Goal: Use online tool/utility: Utilize a website feature to perform a specific function

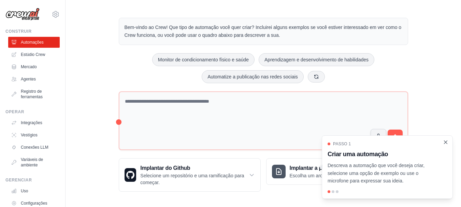
click at [446, 144] on icon "Passo a passo detalhado" at bounding box center [445, 142] width 6 height 6
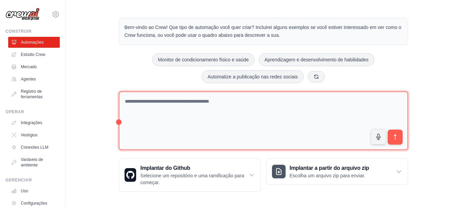
click at [249, 111] on textarea at bounding box center [263, 120] width 289 height 59
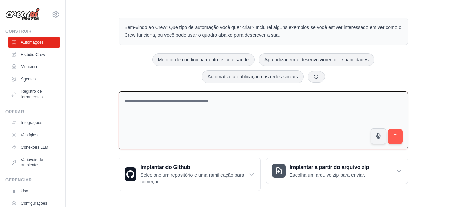
click at [253, 109] on textarea at bounding box center [263, 120] width 289 height 58
type textarea "**********"
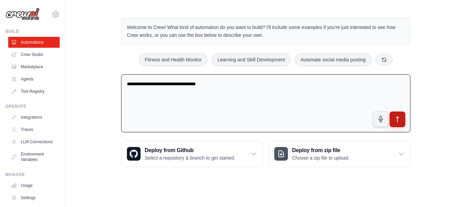
click at [396, 119] on icon "submit" at bounding box center [397, 119] width 7 height 7
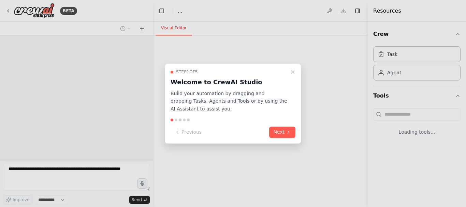
select select "****"
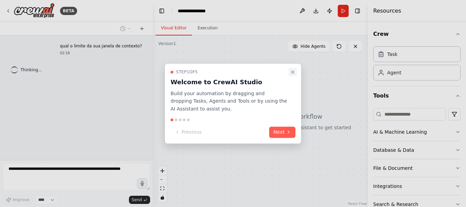
click at [292, 73] on icon "Close walkthrough" at bounding box center [292, 71] width 5 height 5
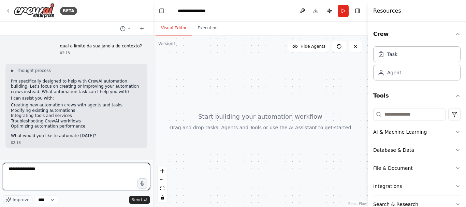
type textarea "**********"
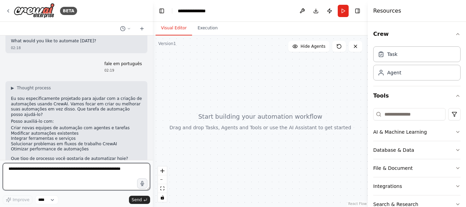
scroll to position [105, 0]
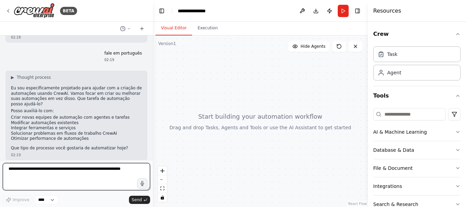
paste textarea "**********"
type textarea "**********"
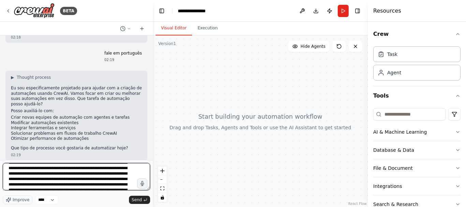
scroll to position [50, 0]
click at [60, 181] on textarea "**********" at bounding box center [76, 176] width 147 height 27
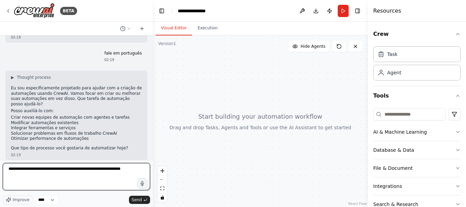
scroll to position [0, 0]
click at [89, 175] on textarea at bounding box center [76, 176] width 147 height 27
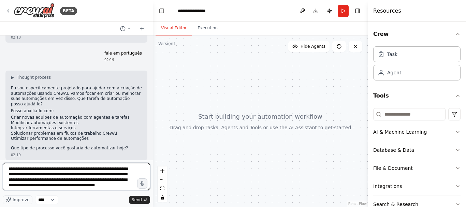
scroll to position [3, 0]
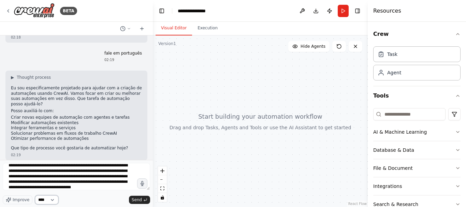
click at [43, 201] on select "****" at bounding box center [46, 199] width 23 height 9
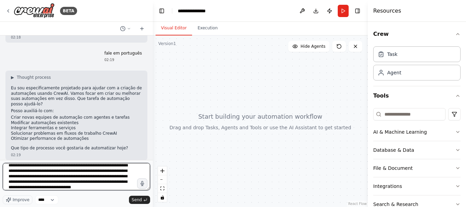
click at [72, 185] on textarea "**********" at bounding box center [76, 176] width 147 height 27
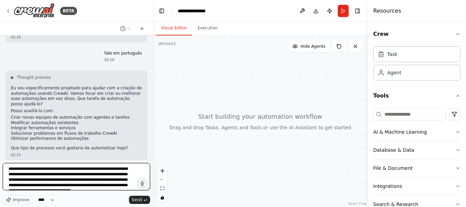
scroll to position [6, 0]
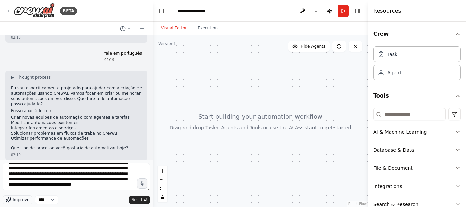
click at [19, 200] on span "Improve" at bounding box center [21, 199] width 17 height 5
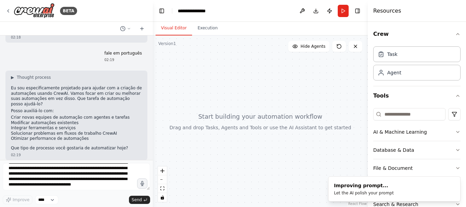
type textarea "**********"
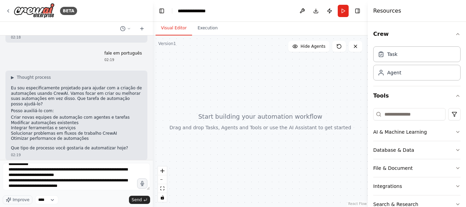
scroll to position [93, 0]
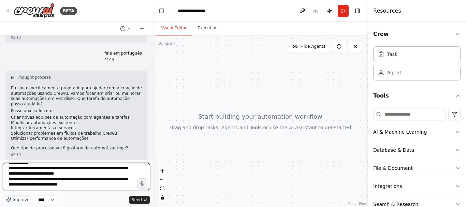
click at [66, 180] on textarea "**********" at bounding box center [76, 176] width 147 height 27
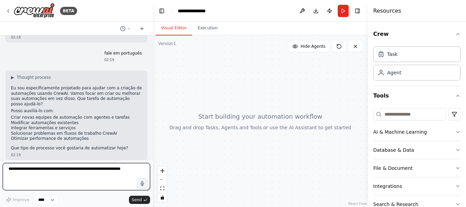
scroll to position [0, 0]
paste textarea "**********"
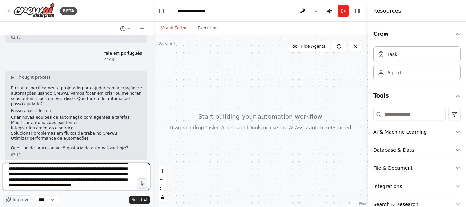
scroll to position [6, 0]
type textarea "**********"
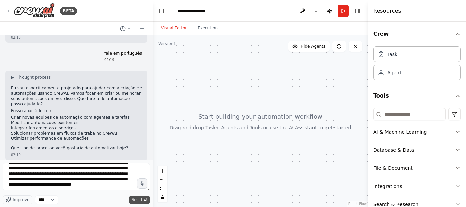
click at [135, 199] on span "Send" at bounding box center [137, 199] width 10 height 5
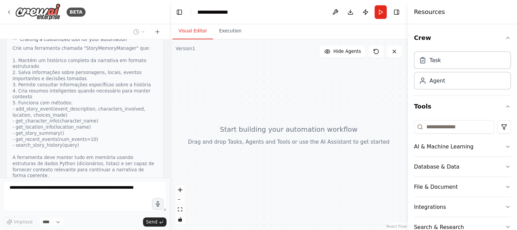
scroll to position [464, 0]
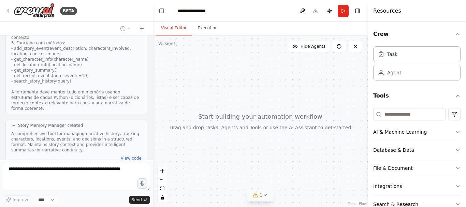
click at [264, 195] on icon at bounding box center [264, 194] width 5 height 5
click at [297, 180] on button at bounding box center [300, 178] width 12 height 8
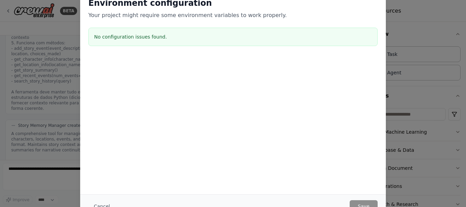
drag, startPoint x: 466, startPoint y: 70, endPoint x: 463, endPoint y: 96, distance: 26.4
click at [466, 94] on div "Environment configuration Your project might require some environment variables…" at bounding box center [233, 103] width 466 height 207
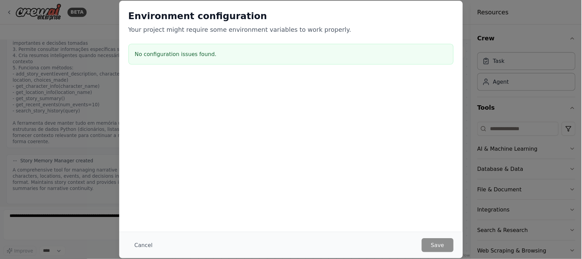
scroll to position [418, 0]
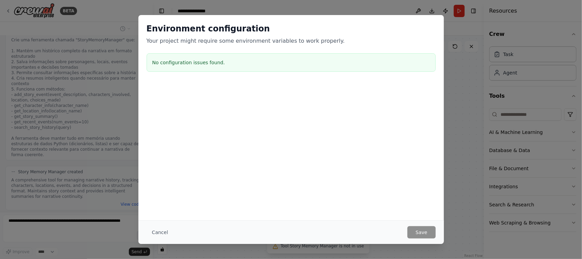
drag, startPoint x: 312, startPoint y: 6, endPoint x: 258, endPoint y: 156, distance: 159.5
click at [259, 156] on div "Environment configuration Your project might require some environment variables…" at bounding box center [291, 117] width 306 height 205
click at [198, 65] on h3 "No configuration issues found." at bounding box center [291, 62] width 278 height 7
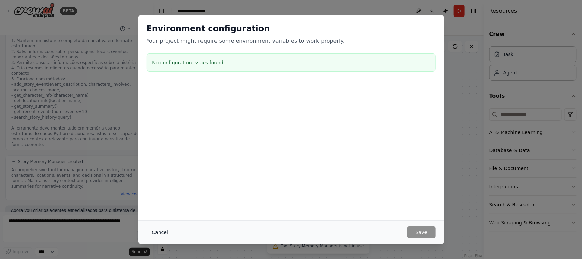
click at [163, 207] on button "Cancel" at bounding box center [160, 232] width 27 height 12
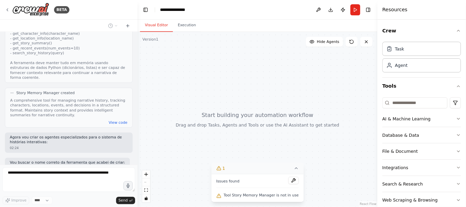
scroll to position [487, 0]
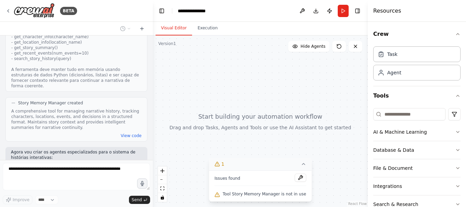
drag, startPoint x: 554, startPoint y: 3, endPoint x: 200, endPoint y: 94, distance: 365.6
click at [200, 94] on div at bounding box center [260, 121] width 215 height 172
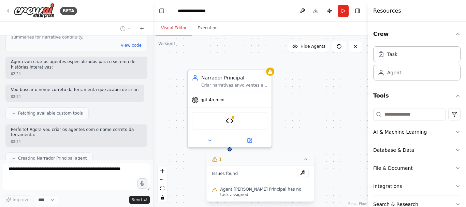
scroll to position [594, 0]
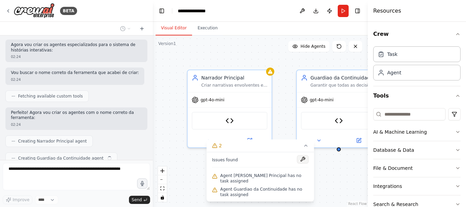
click at [305, 163] on button at bounding box center [303, 159] width 12 height 8
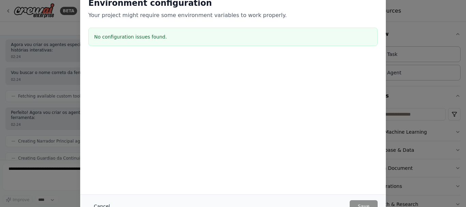
click at [99, 201] on button "Cancel" at bounding box center [101, 206] width 27 height 12
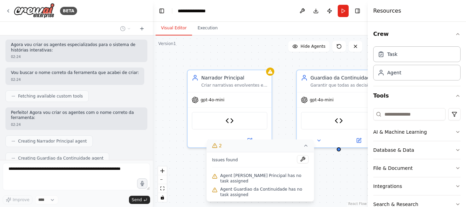
click at [305, 148] on icon at bounding box center [305, 145] width 5 height 5
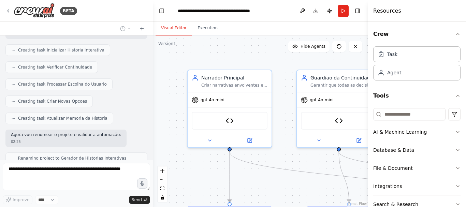
scroll to position [781, 0]
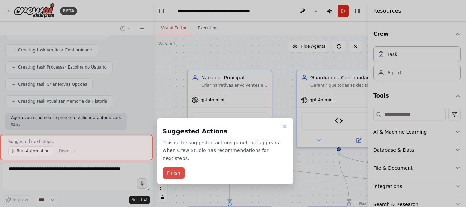
click at [177, 168] on button "Finish" at bounding box center [174, 172] width 22 height 11
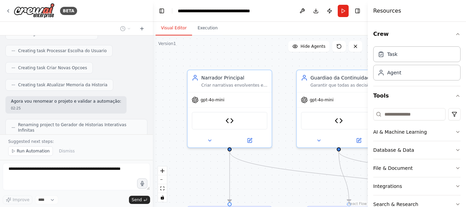
scroll to position [807, 0]
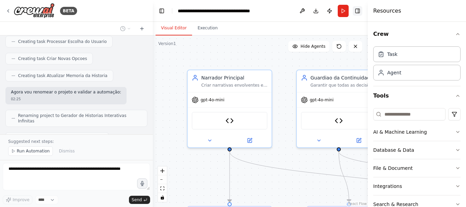
click at [360, 11] on button "Toggle Right Sidebar" at bounding box center [358, 11] width 10 height 10
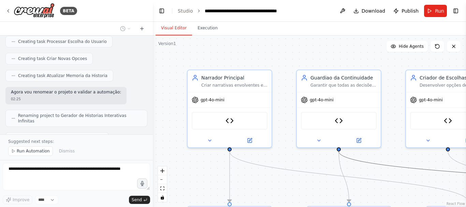
drag, startPoint x: 405, startPoint y: 167, endPoint x: 390, endPoint y: 148, distance: 23.8
click at [390, 148] on div ".deletable-edge-delete-btn { width: 20px; height: 20px; border: 0px solid #ffff…" at bounding box center [309, 121] width 313 height 172
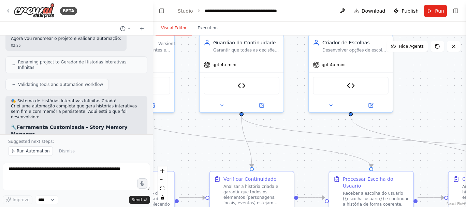
drag, startPoint x: 390, startPoint y: 150, endPoint x: 219, endPoint y: 122, distance: 173.2
click at [292, 116] on div ".deletable-edge-delete-btn { width: 20px; height: 20px; border: 0px solid #ffff…" at bounding box center [309, 121] width 313 height 172
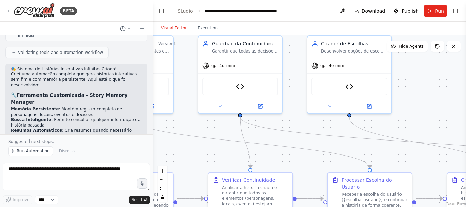
scroll to position [880, 0]
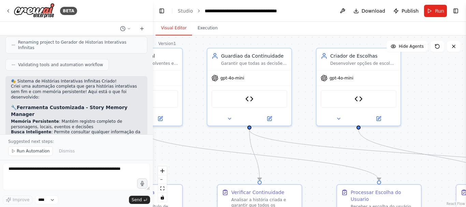
drag, startPoint x: 278, startPoint y: 159, endPoint x: 290, endPoint y: 176, distance: 20.8
click at [290, 176] on div ".deletable-edge-delete-btn { width: 20px; height: 20px; border: 0px solid #ffff…" at bounding box center [309, 121] width 313 height 172
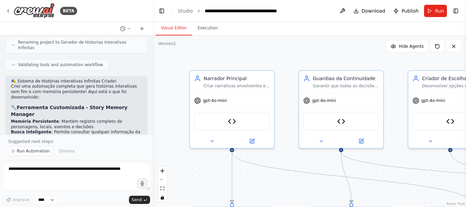
drag, startPoint x: 200, startPoint y: 132, endPoint x: 293, endPoint y: 155, distance: 96.3
click at [293, 155] on div ".deletable-edge-delete-btn { width: 20px; height: 20px; border: 0px solid #ffff…" at bounding box center [309, 121] width 313 height 172
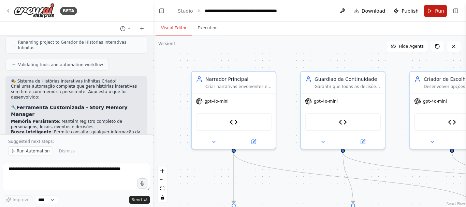
click at [437, 14] on span "Run" at bounding box center [439, 11] width 9 height 7
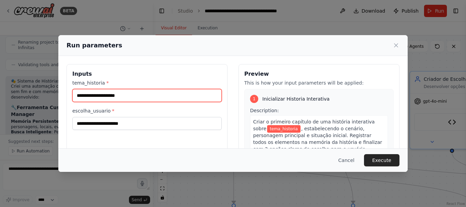
click at [148, 98] on input "tema_historia *" at bounding box center [146, 95] width 149 height 13
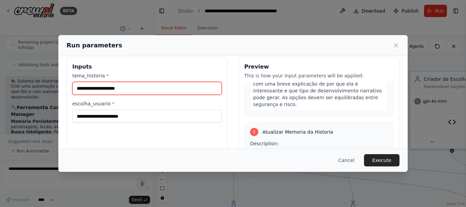
scroll to position [0, 0]
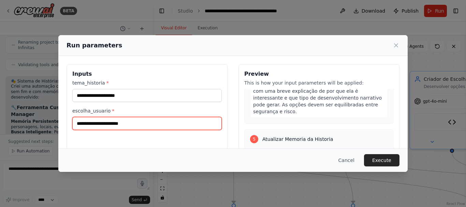
click at [150, 127] on input "escolha_usuario *" at bounding box center [146, 123] width 149 height 13
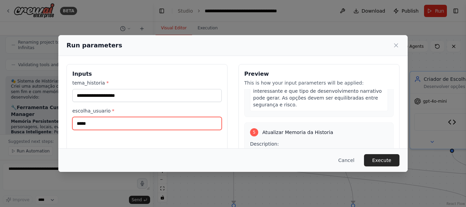
type input "*****"
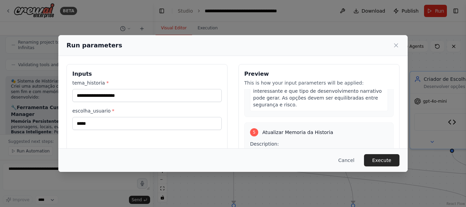
click at [143, 79] on label "tema_historia *" at bounding box center [146, 82] width 149 height 7
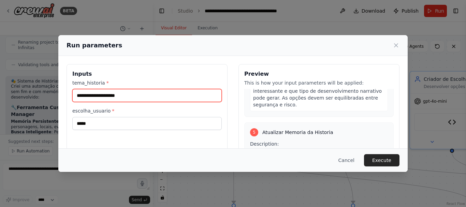
click at [143, 89] on input "tema_historia *" at bounding box center [146, 95] width 149 height 13
paste input "**********"
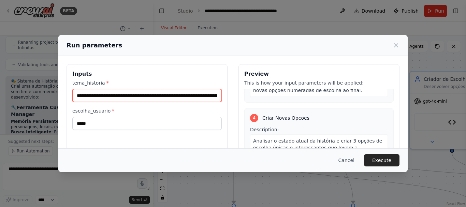
scroll to position [590, 0]
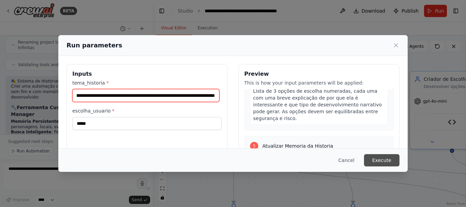
type input "**********"
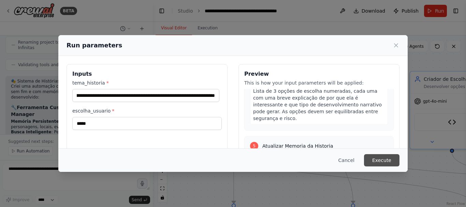
click at [380, 162] on button "Execute" at bounding box center [381, 160] width 35 height 12
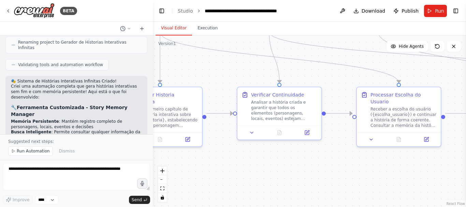
drag, startPoint x: 388, startPoint y: 151, endPoint x: 315, endPoint y: 31, distance: 141.3
click at [315, 31] on div "Visual Editor Execution Version 1 Show Tools Hide Agents .deletable-edge-delete…" at bounding box center [309, 114] width 313 height 185
click at [433, 11] on button "Run" at bounding box center [435, 11] width 23 height 12
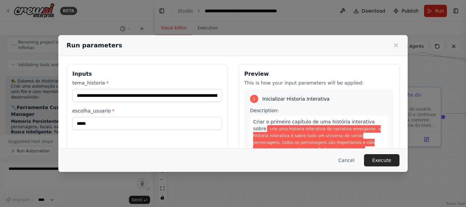
click at [302, 142] on span "crie uma historia interativa de narrativa emergente. a historia interativa é so…" at bounding box center [318, 159] width 130 height 69
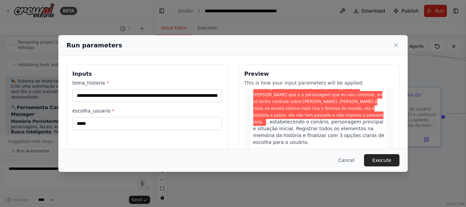
scroll to position [34, 0]
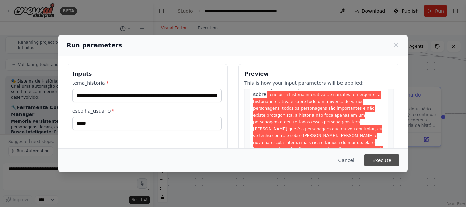
click at [377, 157] on button "Execute" at bounding box center [381, 160] width 35 height 12
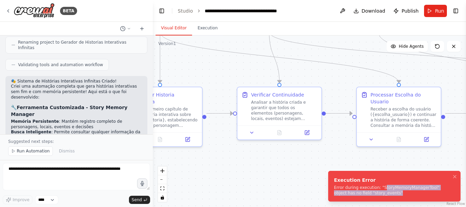
drag, startPoint x: 380, startPoint y: 189, endPoint x: 393, endPoint y: 191, distance: 13.6
click at [393, 191] on div "Error during execution: "StoryMemoryManagerTool" object has no field "story_eve…" at bounding box center [393, 190] width 118 height 11
click at [331, 146] on div ".deletable-edge-delete-btn { width: 20px; height: 20px; border: 0px solid #ffff…" at bounding box center [309, 121] width 313 height 172
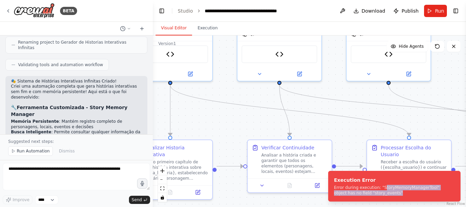
drag, startPoint x: 313, startPoint y: 163, endPoint x: 323, endPoint y: 216, distance: 53.8
click at [323, 207] on html "BETA qual o limite da sua janela de contexto? 02:18 ▶ Thought process I'm speci…" at bounding box center [233, 103] width 466 height 207
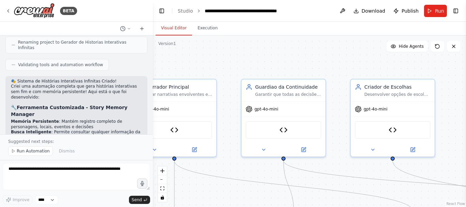
drag, startPoint x: 342, startPoint y: 91, endPoint x: 346, endPoint y: 167, distance: 75.8
click at [346, 167] on div ".deletable-edge-delete-btn { width: 20px; height: 20px; border: 0px solid #ffff…" at bounding box center [309, 121] width 313 height 172
